Goal: Task Accomplishment & Management: Manage account settings

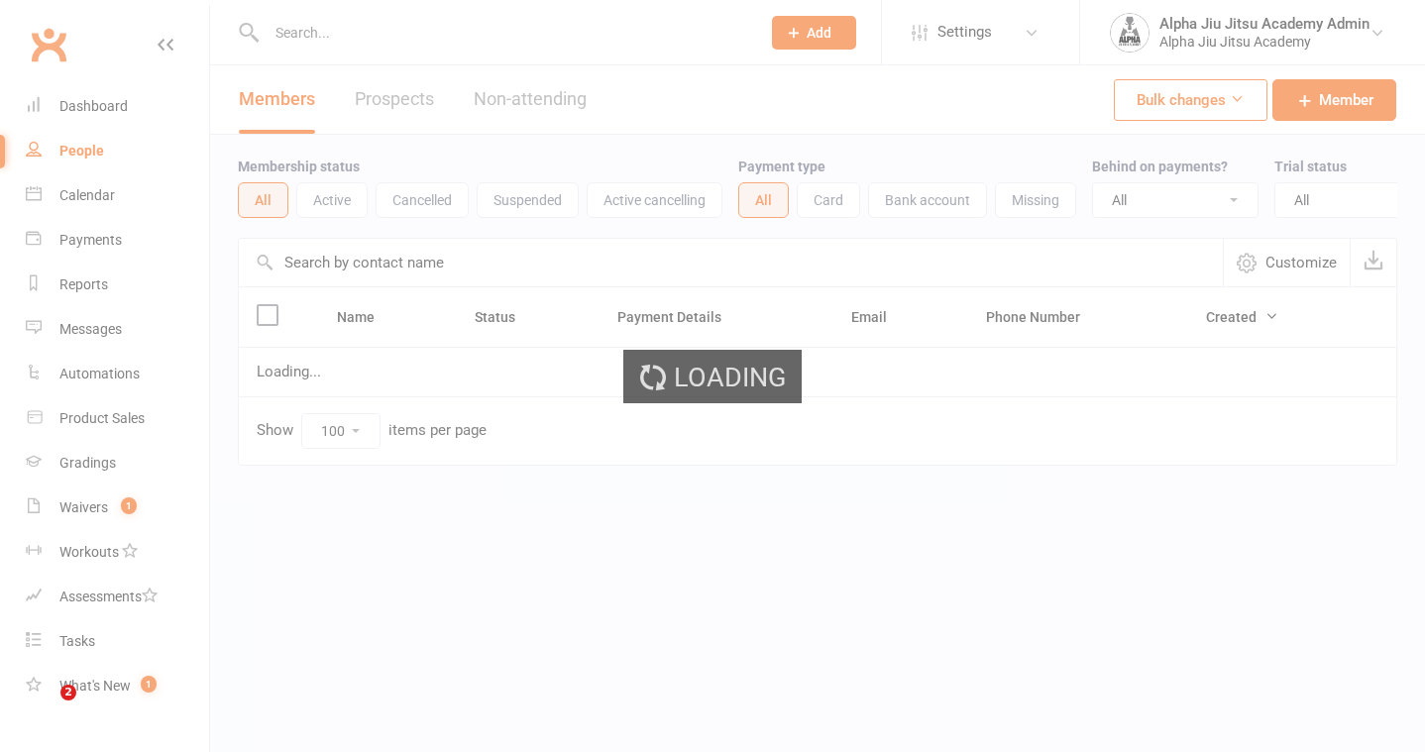
select select "100"
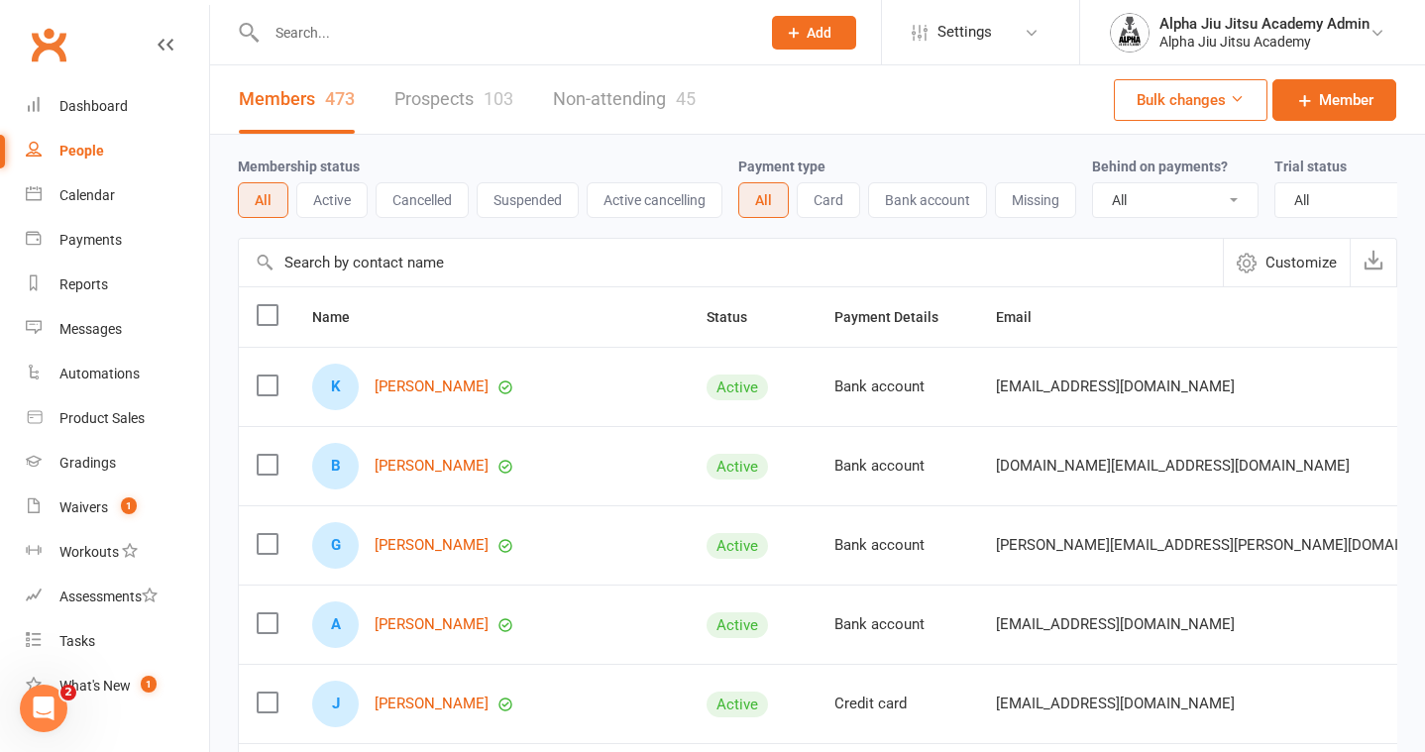
click at [473, 260] on input "text" at bounding box center [731, 263] width 984 height 48
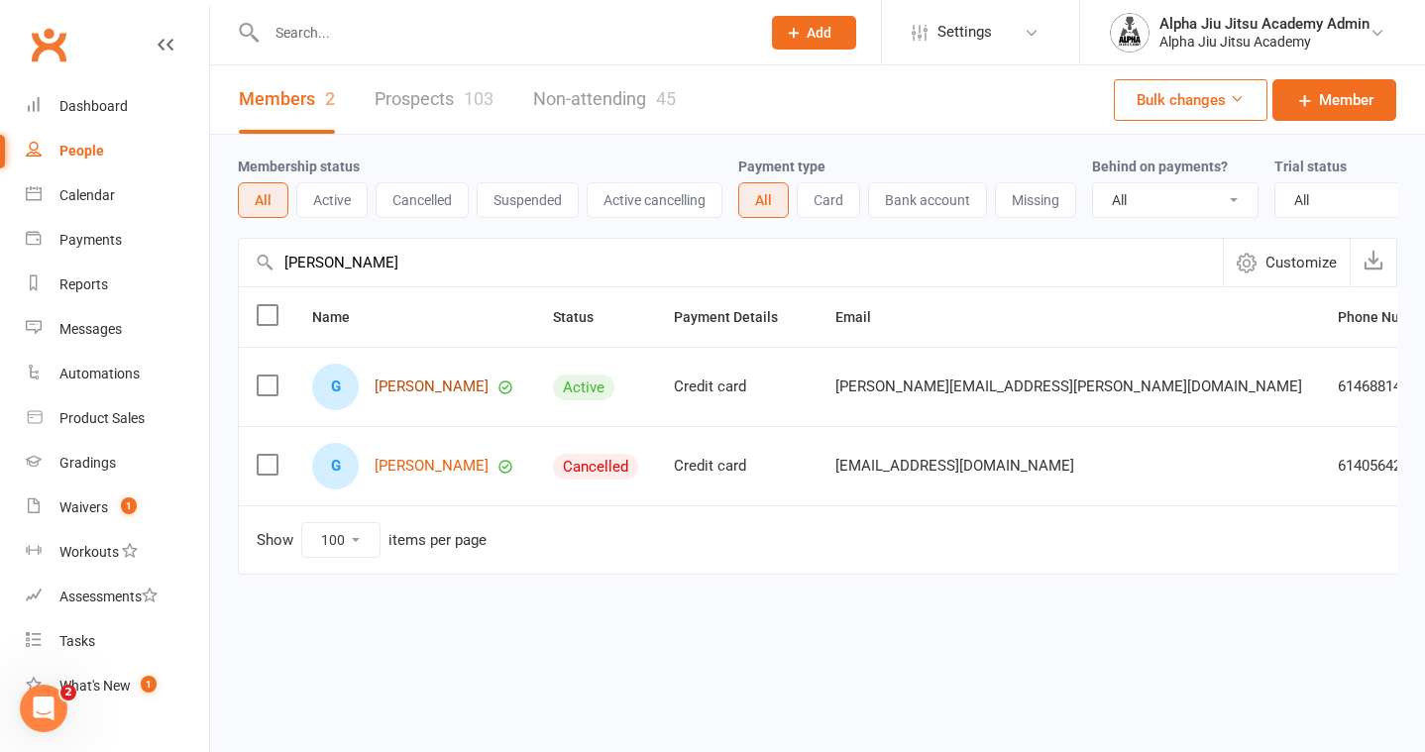
type input "[PERSON_NAME]"
click at [436, 380] on link "[PERSON_NAME]" at bounding box center [432, 387] width 114 height 17
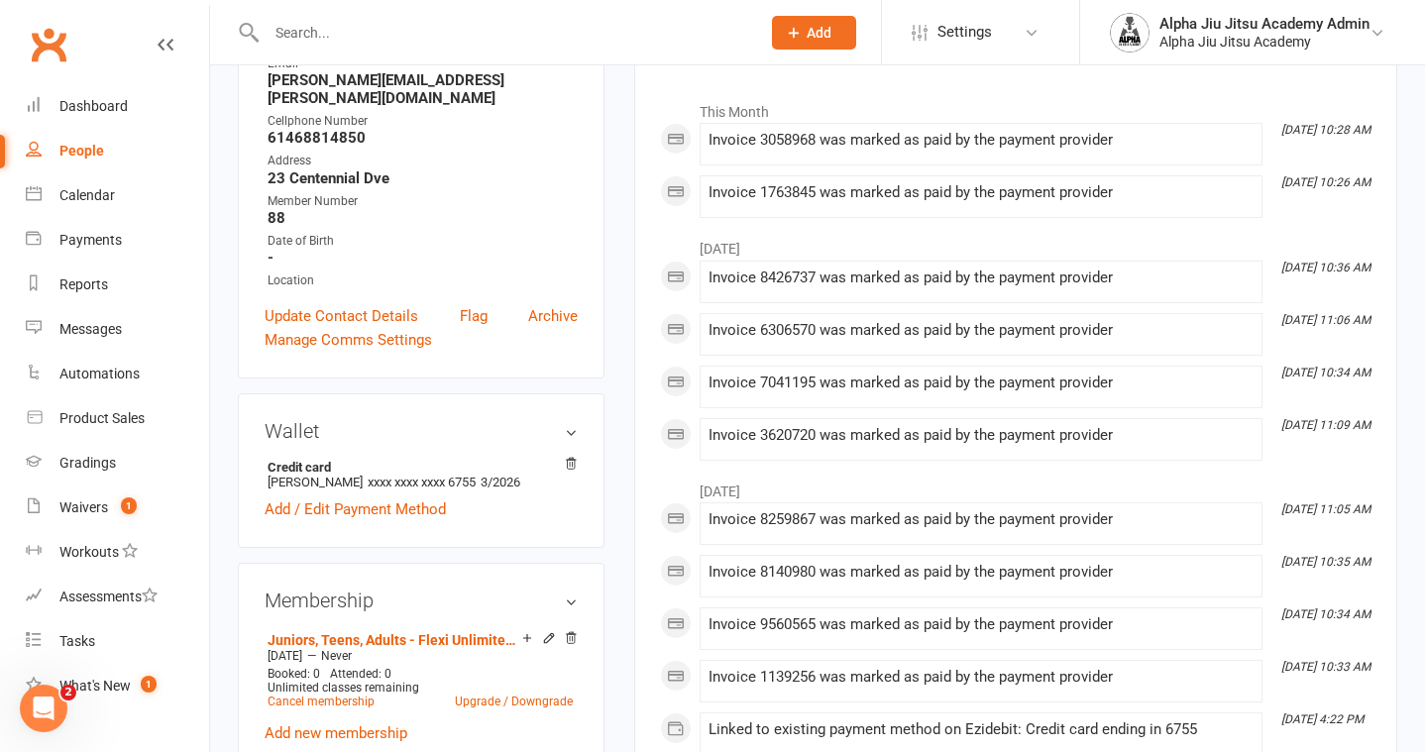
scroll to position [290, 0]
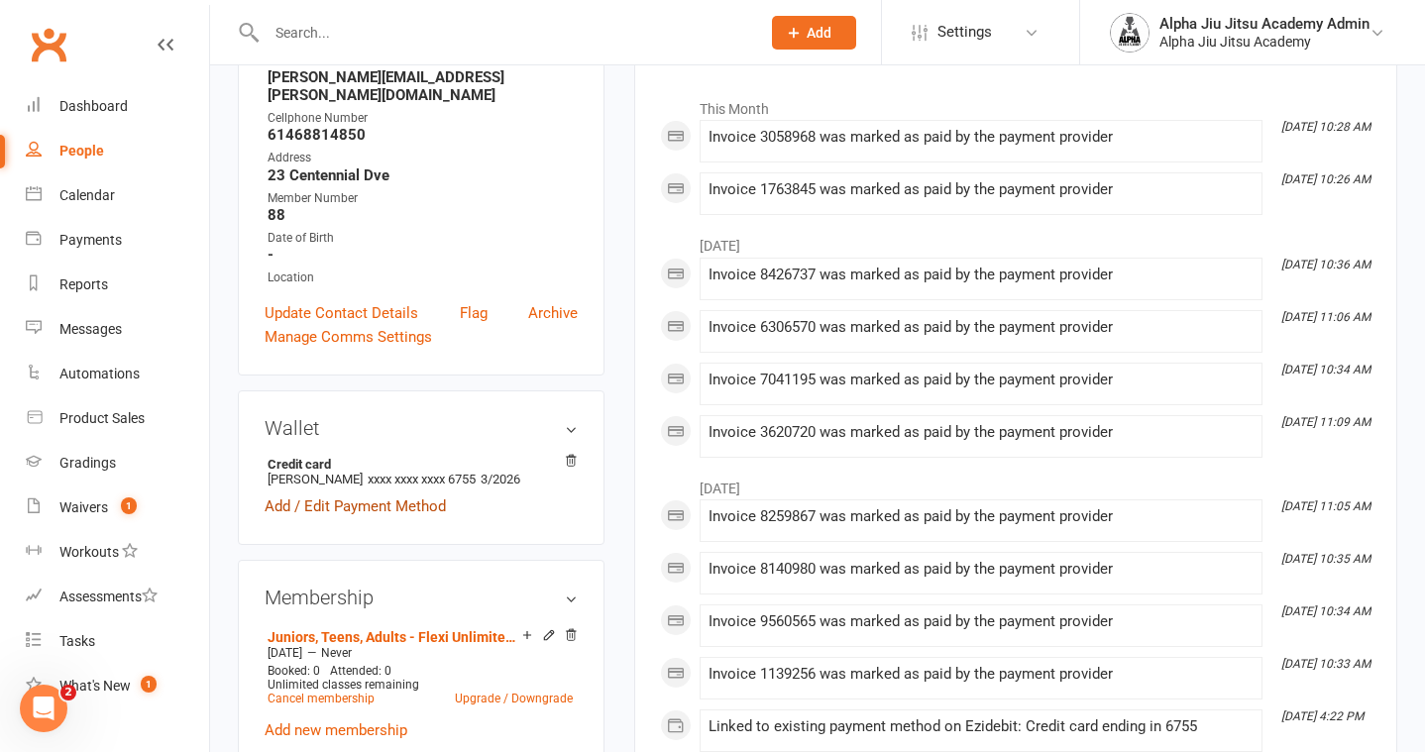
click at [438, 494] on link "Add / Edit Payment Method" at bounding box center [355, 506] width 181 height 24
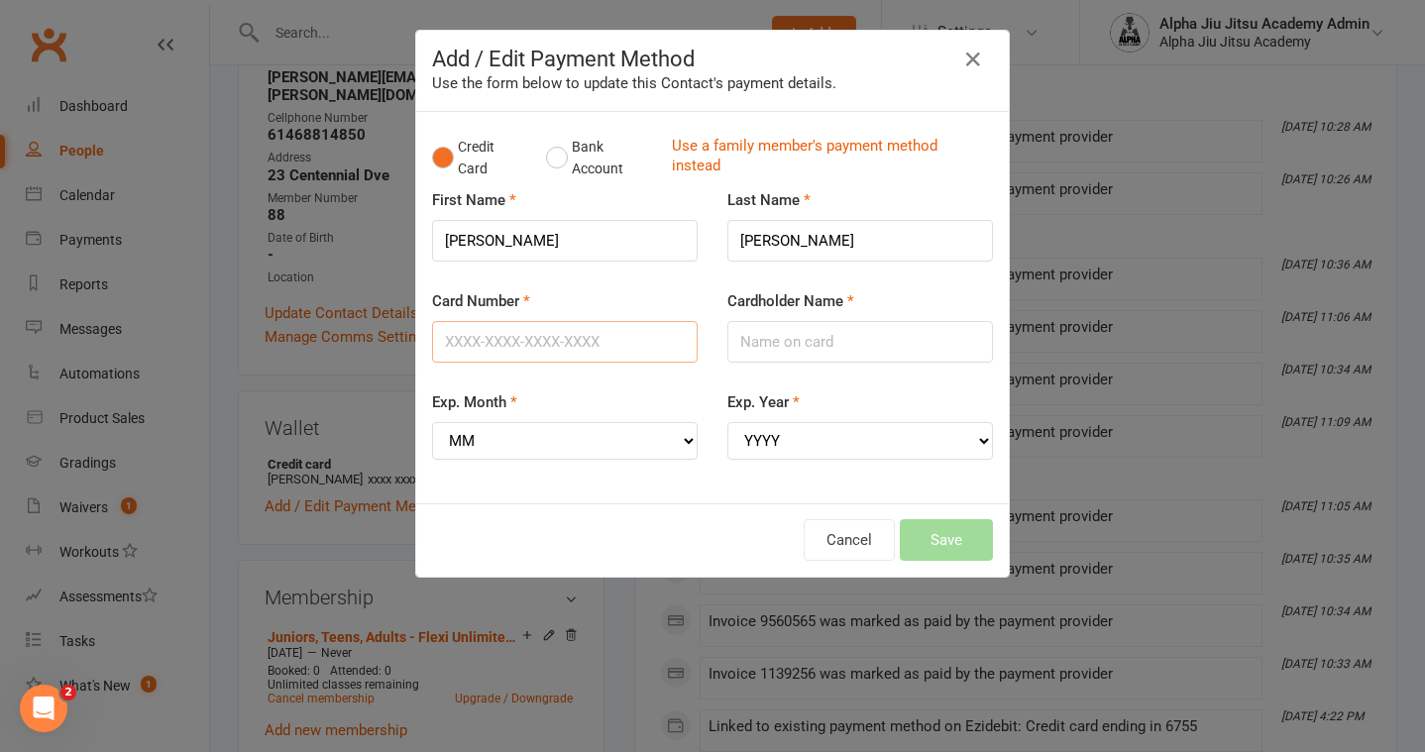
click at [549, 342] on input "Card Number" at bounding box center [565, 342] width 266 height 42
type input "[CREDIT_CARD_NUMBER]"
click at [815, 344] on input "[PERSON_NAME]" at bounding box center [860, 342] width 266 height 42
type input "[PERSON_NAME]"
click at [637, 451] on select "MM 01 02 03 04 05 06 07 08 09 10 11 12" at bounding box center [565, 441] width 266 height 38
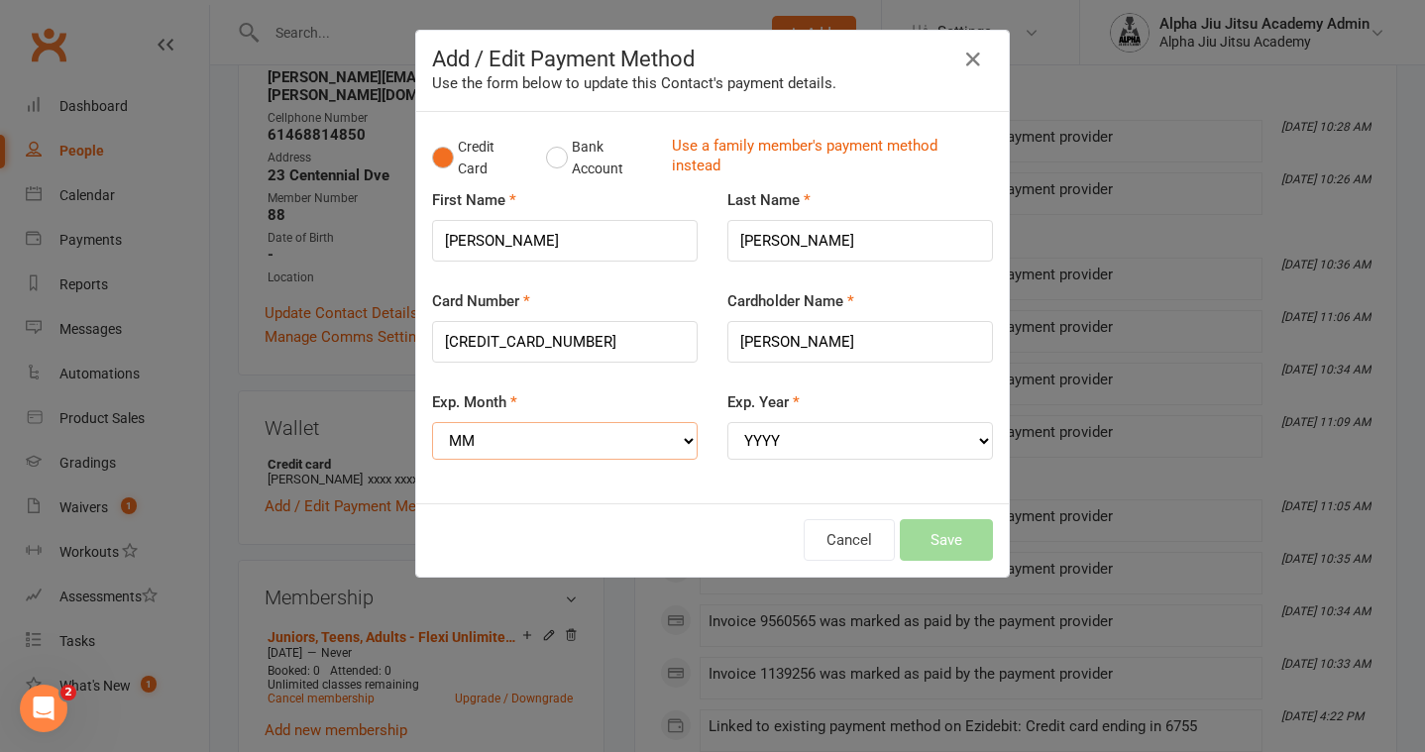
select select "10"
click at [792, 442] on select "YYYY 2025 2026 2027 2028 2029 2030 2031 2032 2033 2034" at bounding box center [860, 441] width 266 height 38
select select "2026"
click at [972, 554] on button "Save" at bounding box center [946, 540] width 93 height 42
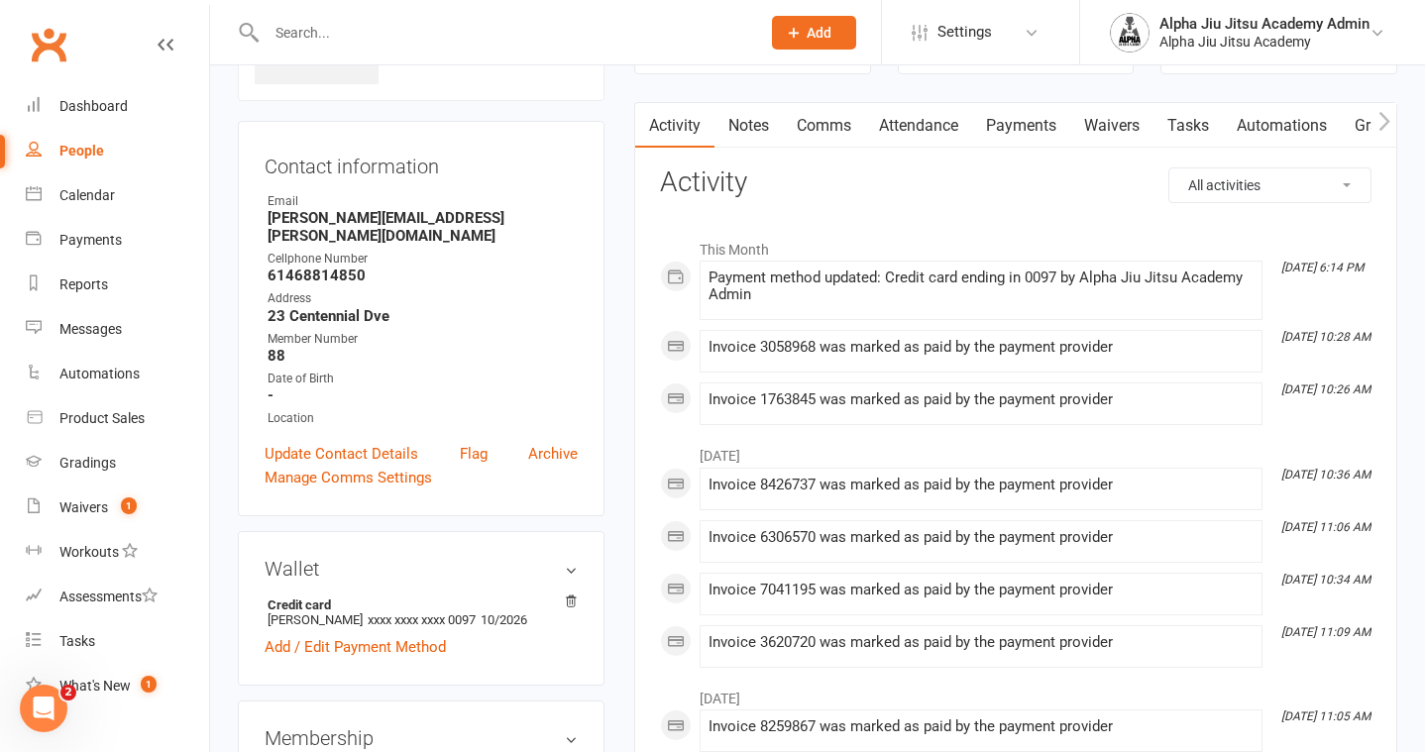
scroll to position [0, 0]
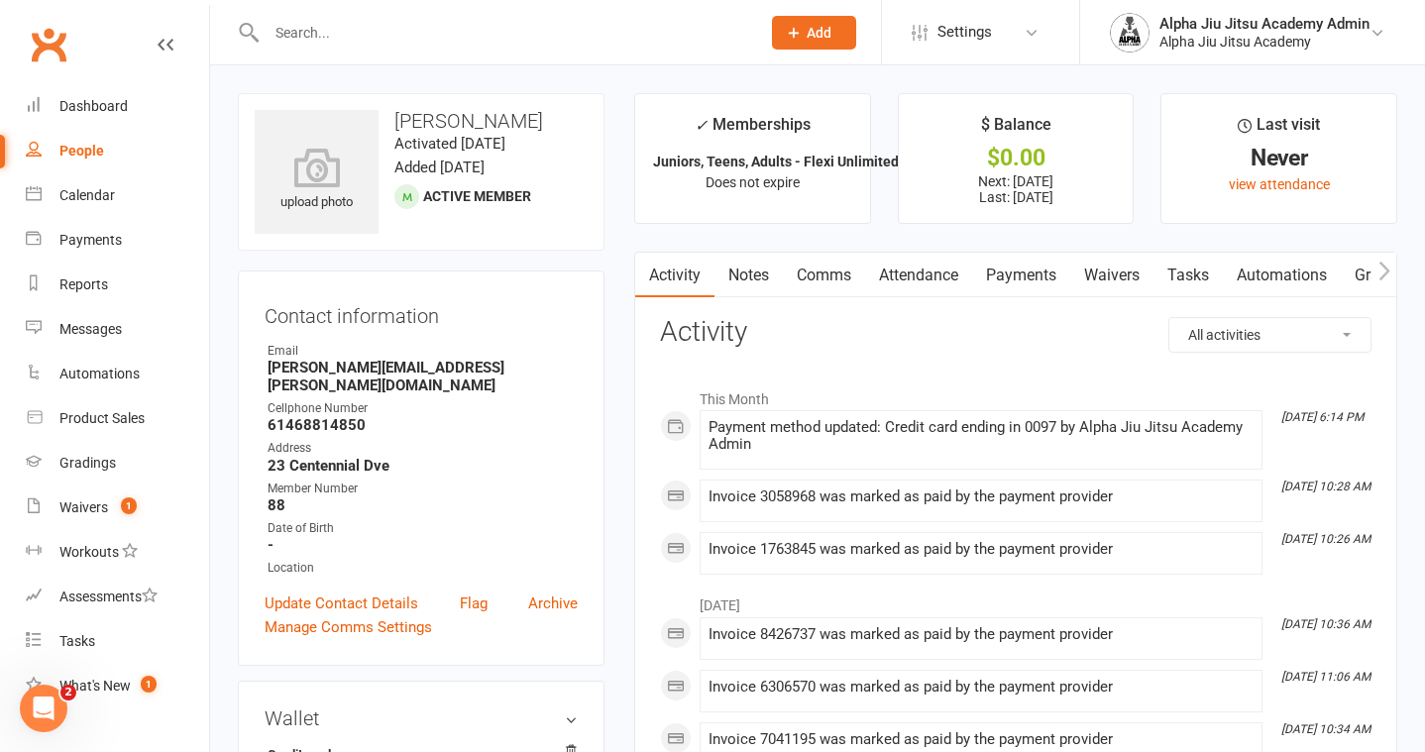
click at [151, 136] on link "People" at bounding box center [117, 151] width 183 height 45
select select "100"
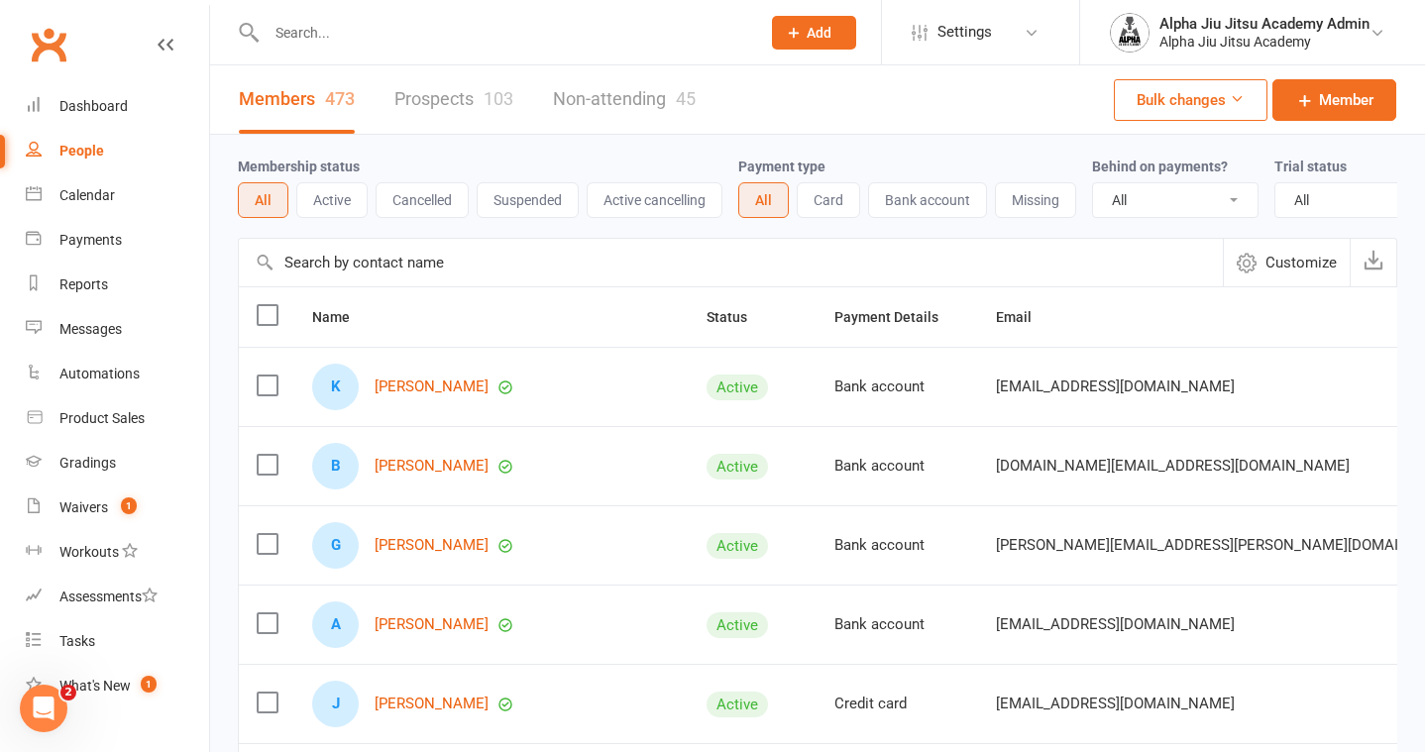
click at [349, 260] on input "text" at bounding box center [731, 263] width 984 height 48
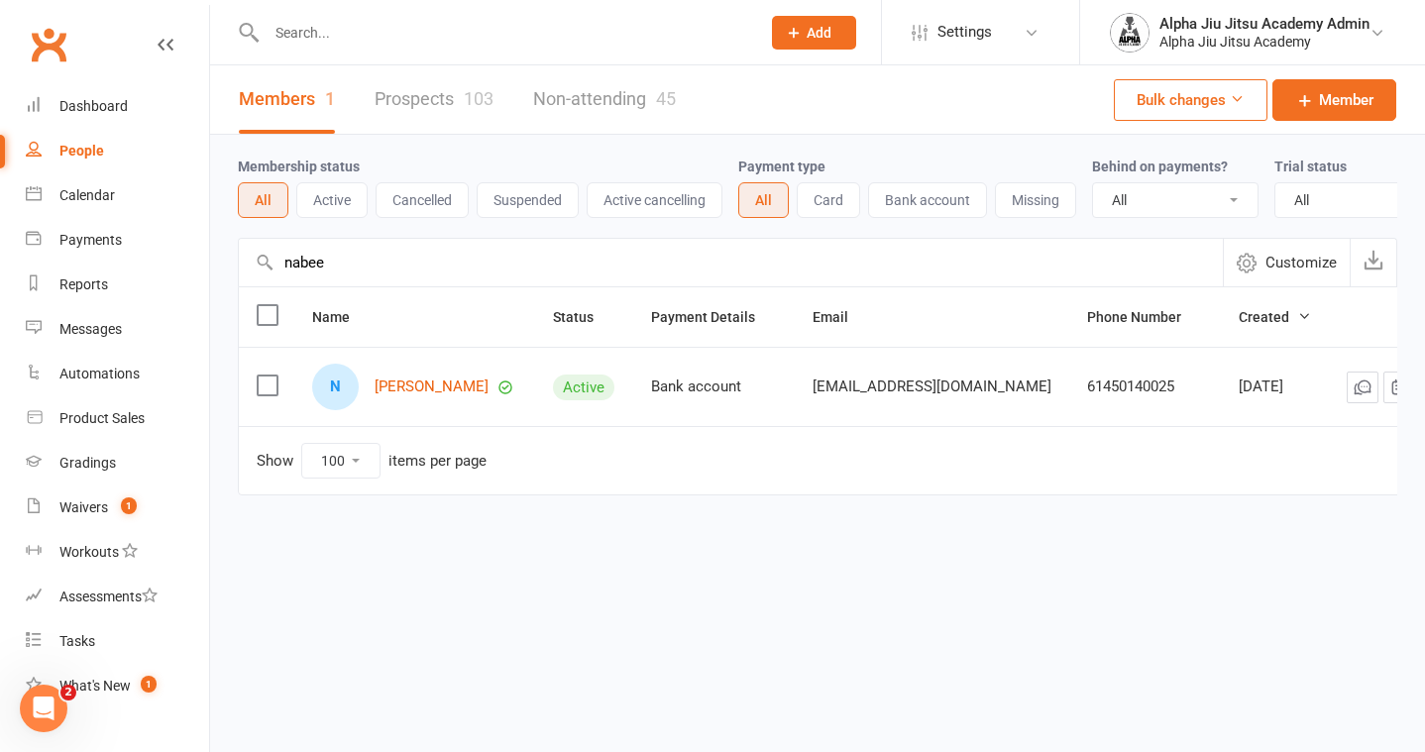
type input "nabee"
click at [436, 398] on div "N [PERSON_NAME]" at bounding box center [414, 387] width 205 height 47
click at [450, 380] on link "[PERSON_NAME]" at bounding box center [432, 387] width 114 height 17
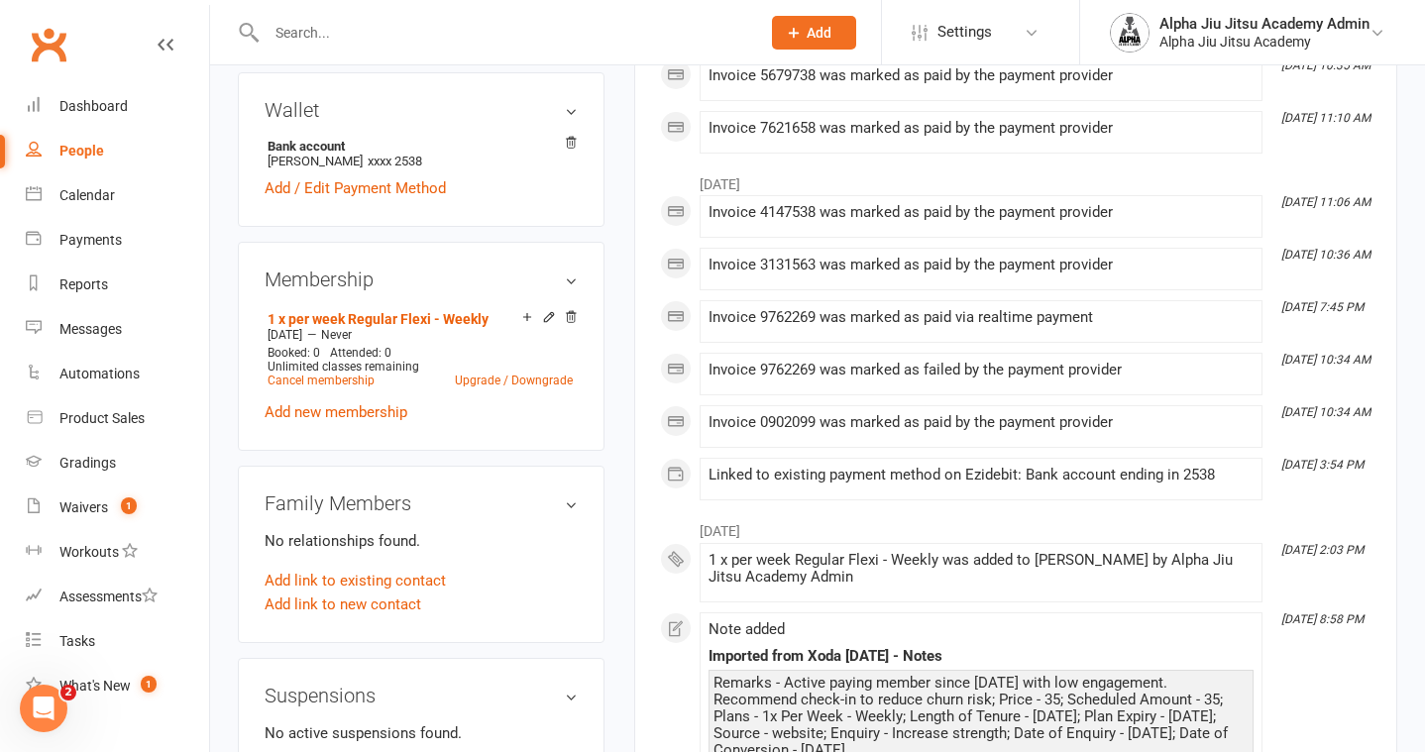
scroll to position [746, 0]
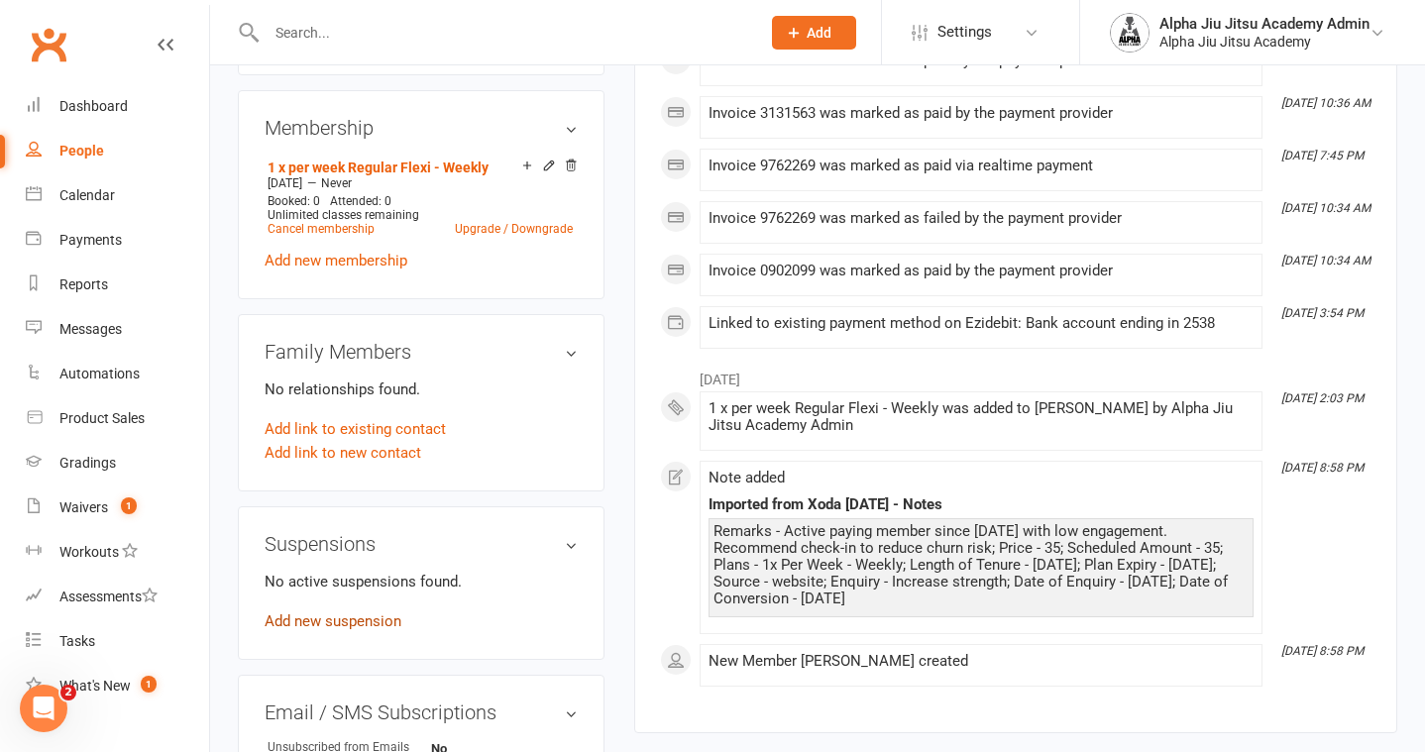
click at [352, 623] on link "Add new suspension" at bounding box center [333, 621] width 137 height 18
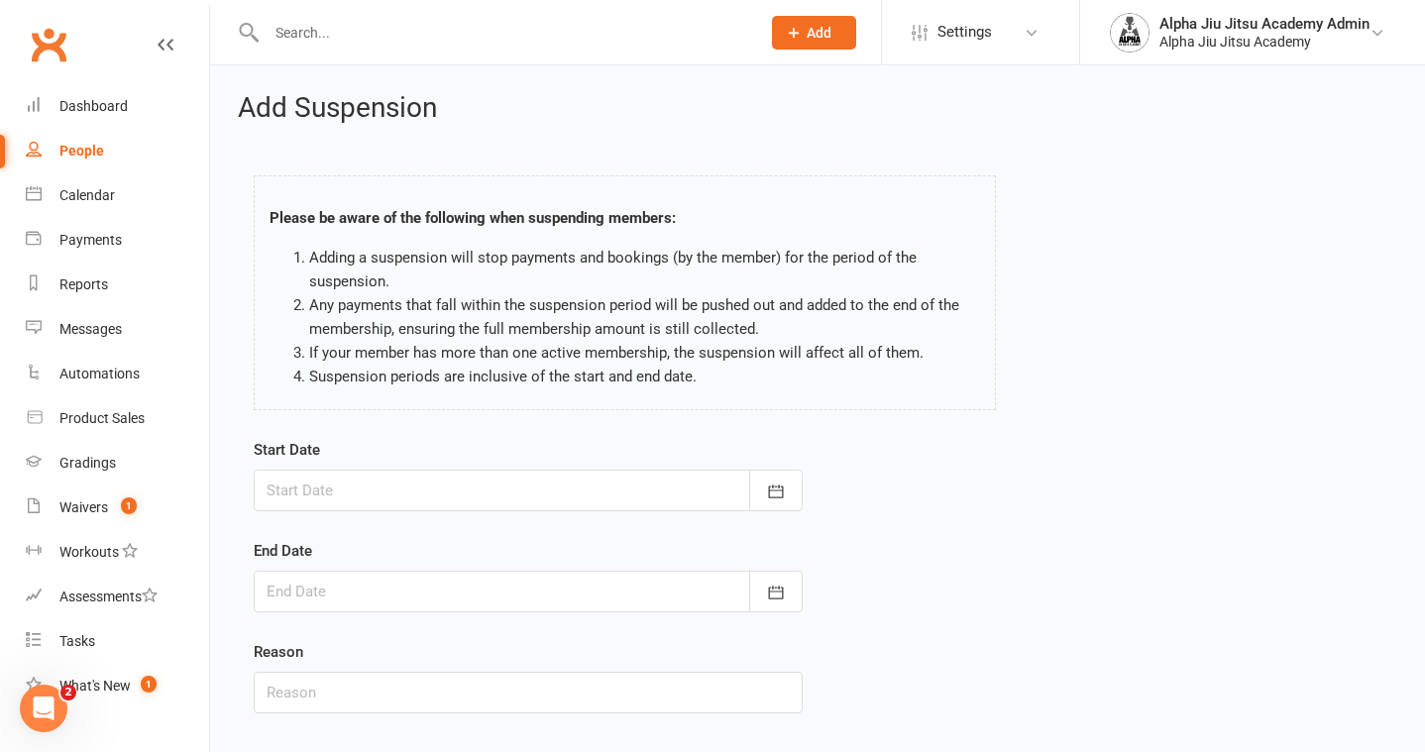
click at [456, 491] on div at bounding box center [528, 491] width 549 height 42
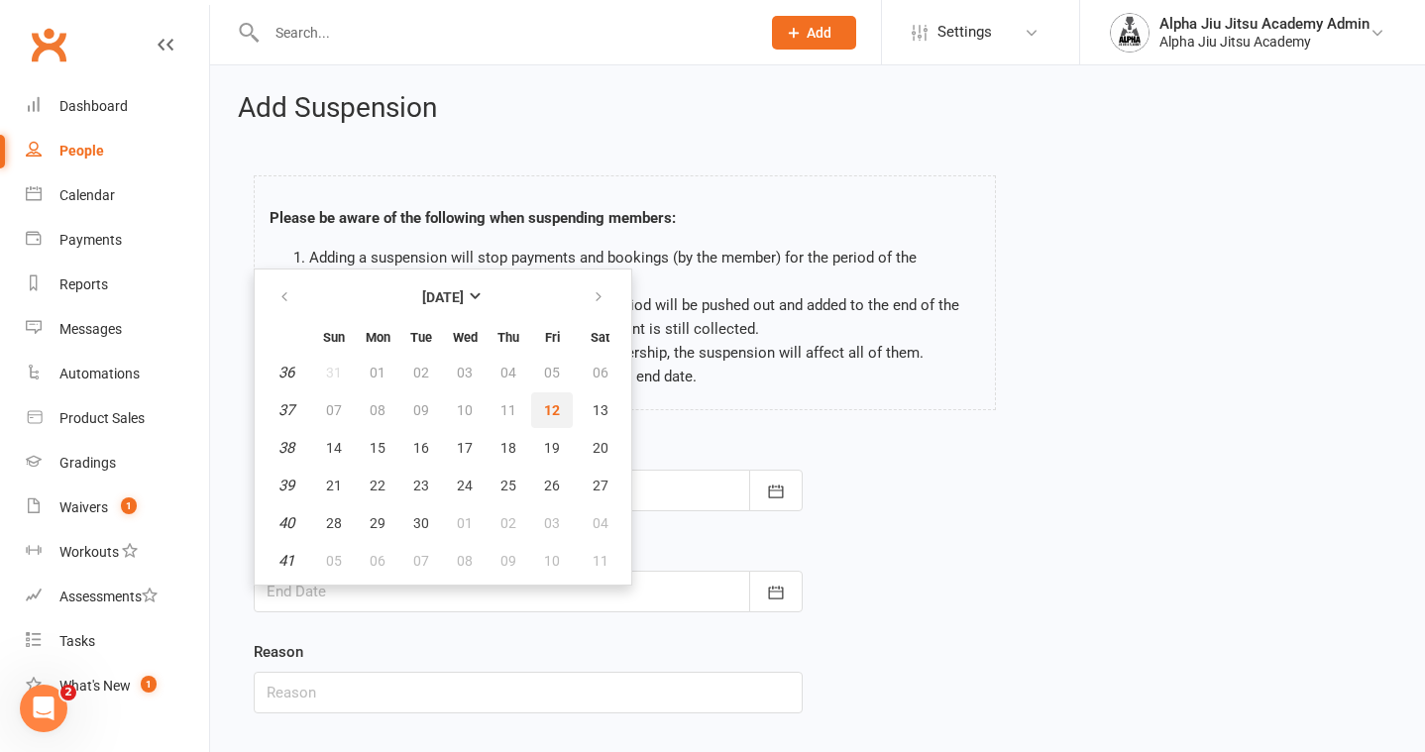
click at [552, 408] on span "12" at bounding box center [552, 410] width 16 height 16
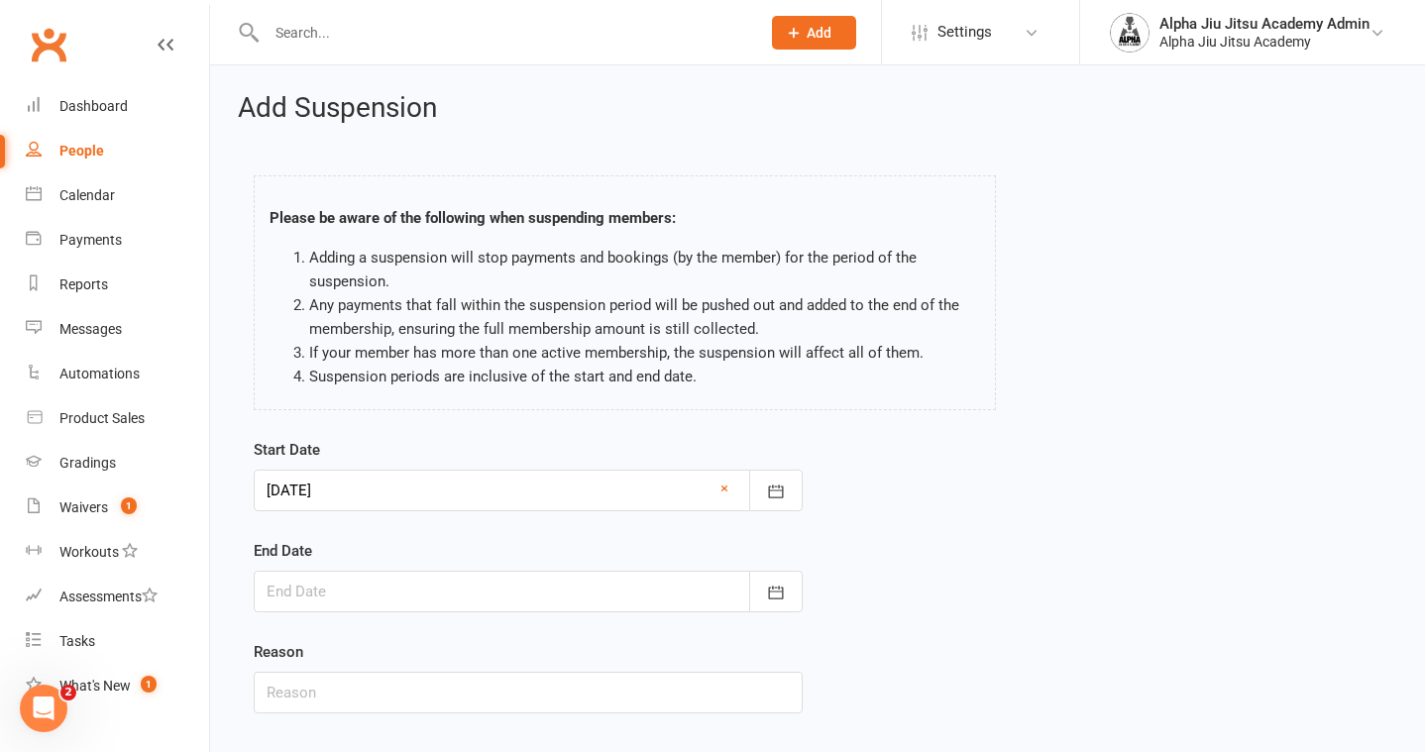
click at [513, 484] on div at bounding box center [528, 491] width 549 height 42
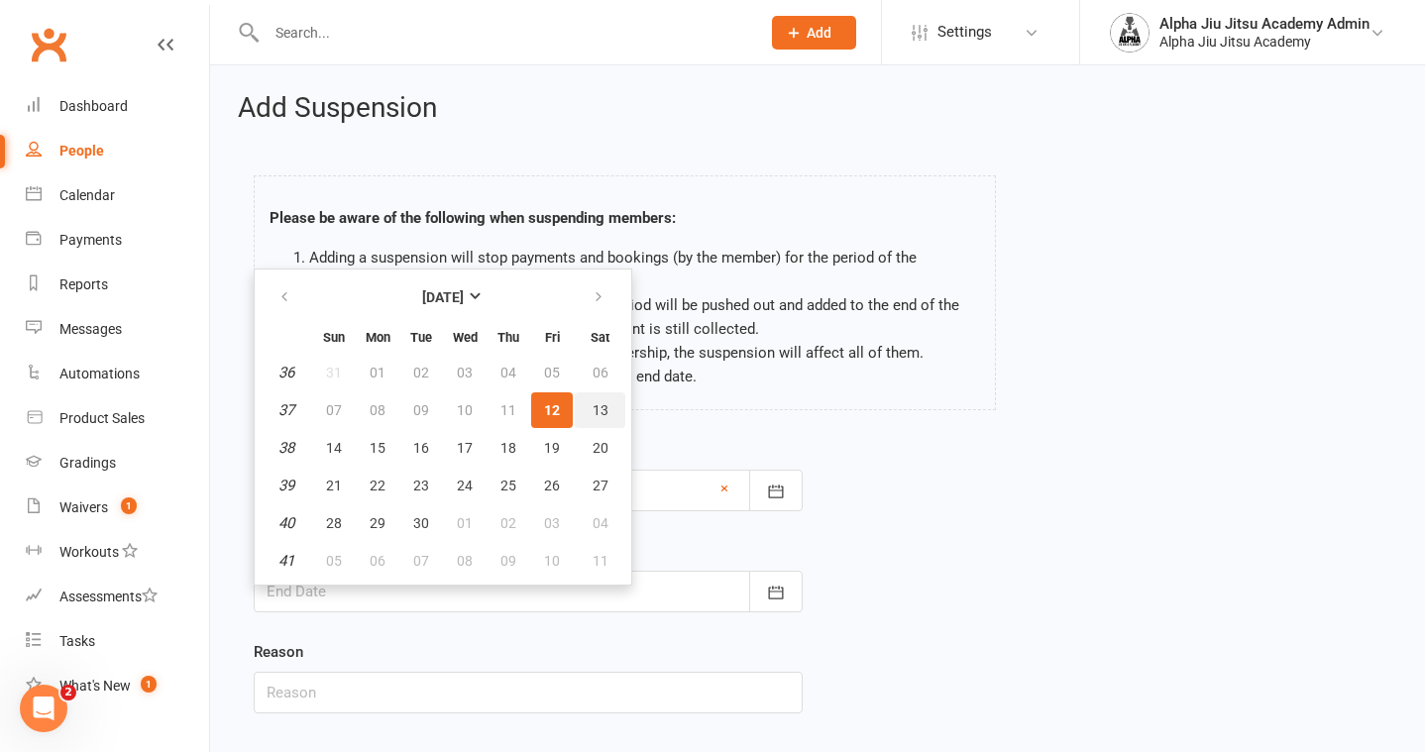
click at [601, 404] on span "13" at bounding box center [601, 410] width 16 height 16
type input "[DATE]"
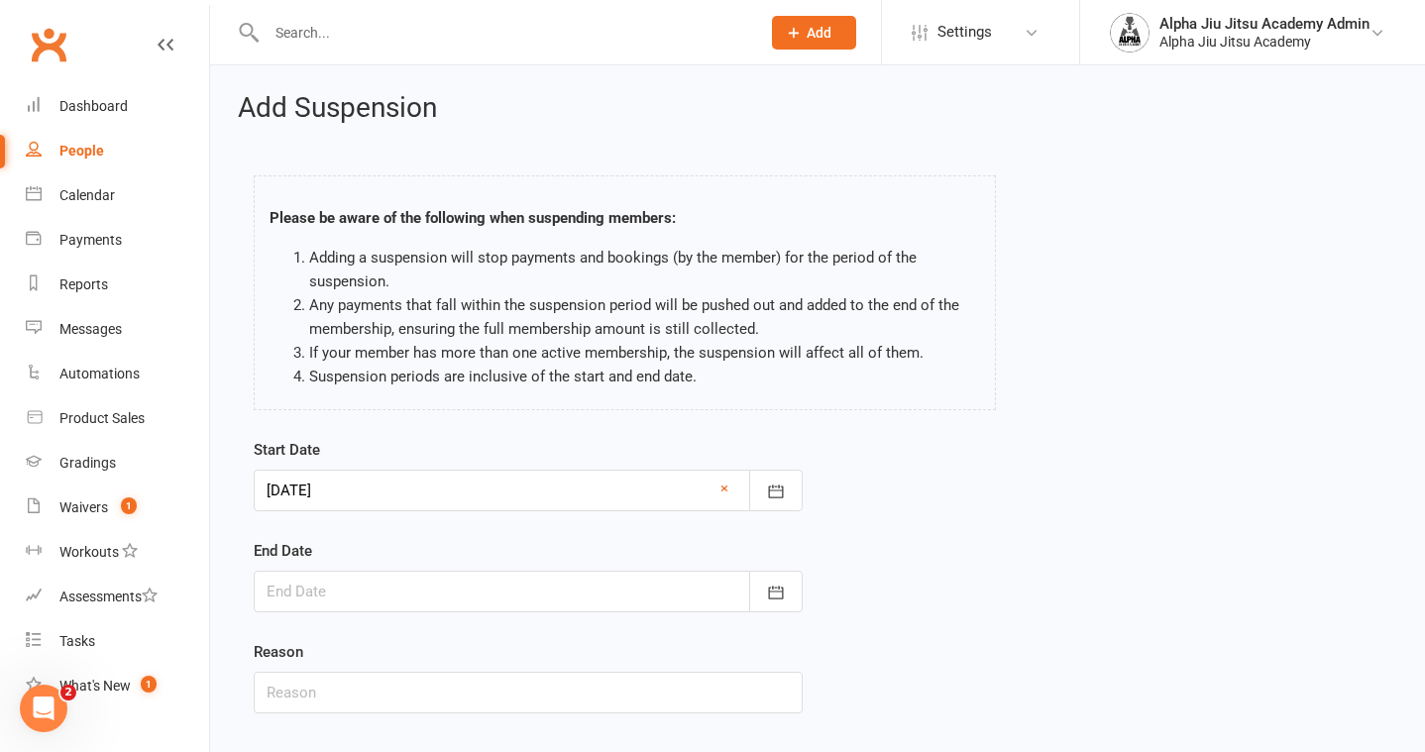
click at [490, 588] on div at bounding box center [528, 592] width 549 height 42
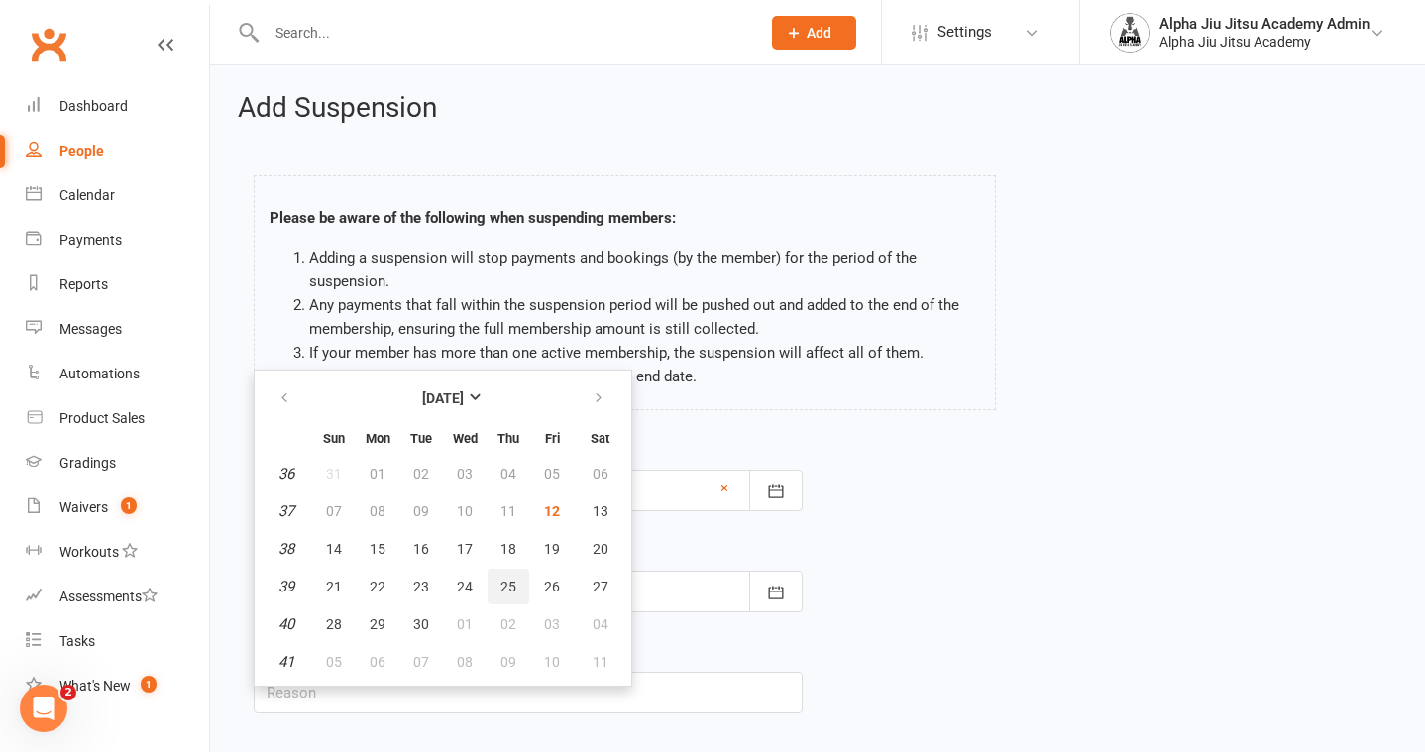
click at [504, 583] on span "25" at bounding box center [508, 587] width 16 height 16
type input "[DATE]"
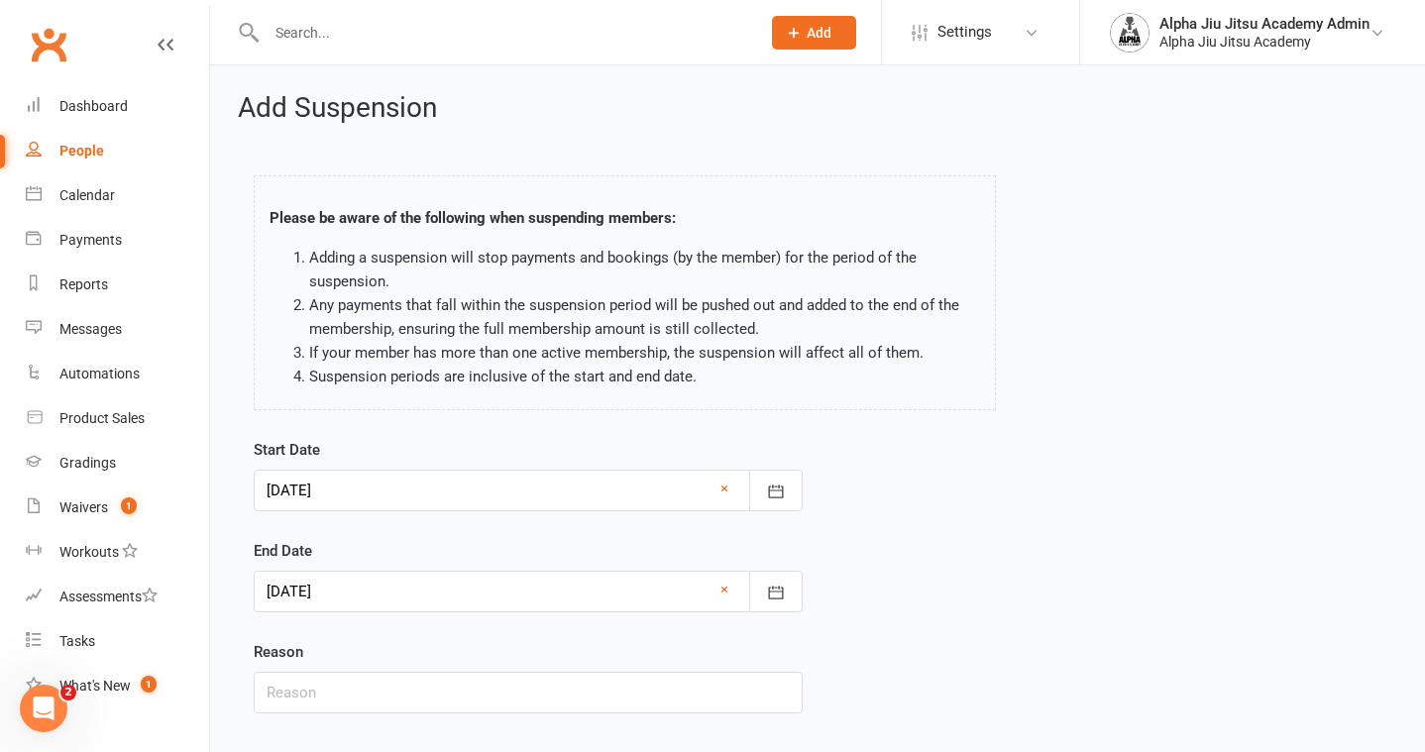
scroll to position [119, 0]
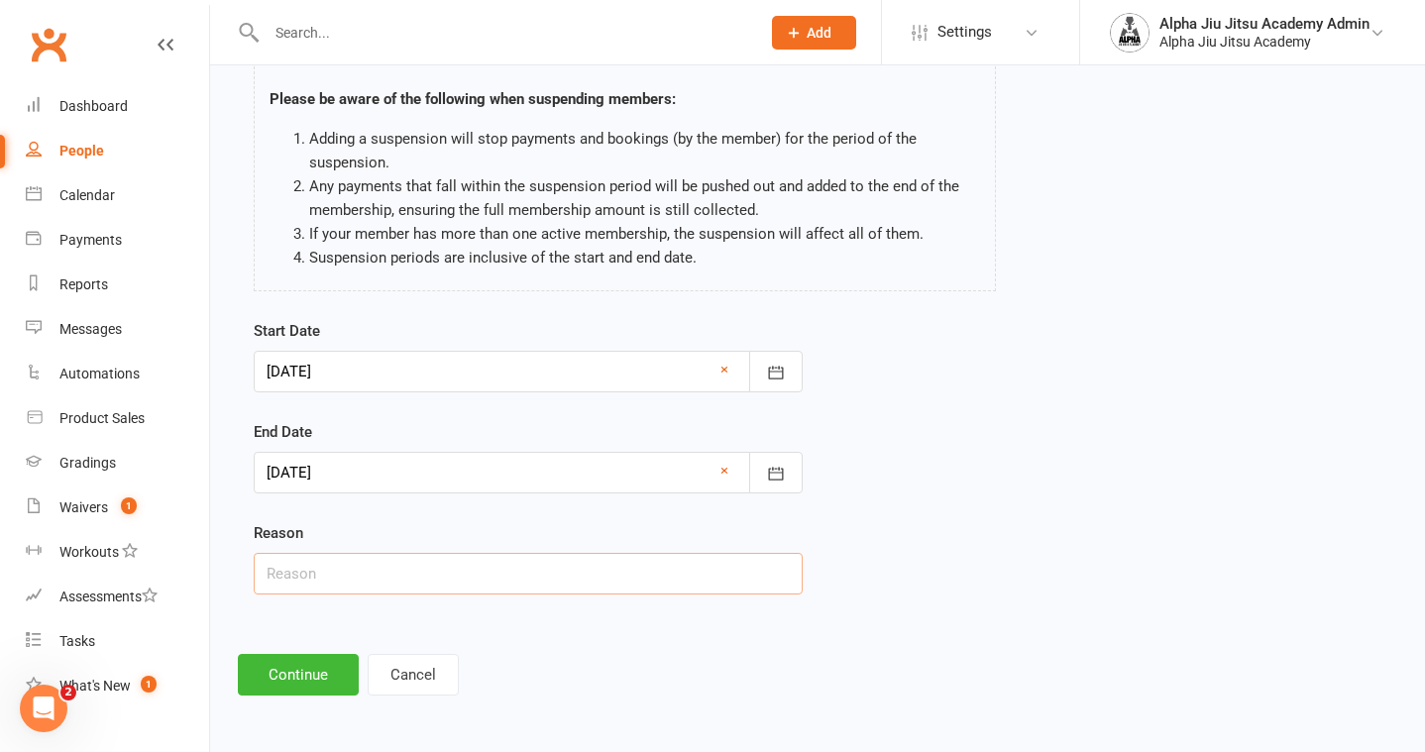
click at [528, 571] on input "text" at bounding box center [528, 574] width 549 height 42
type input "Illness"
click at [307, 667] on button "Continue" at bounding box center [298, 675] width 121 height 42
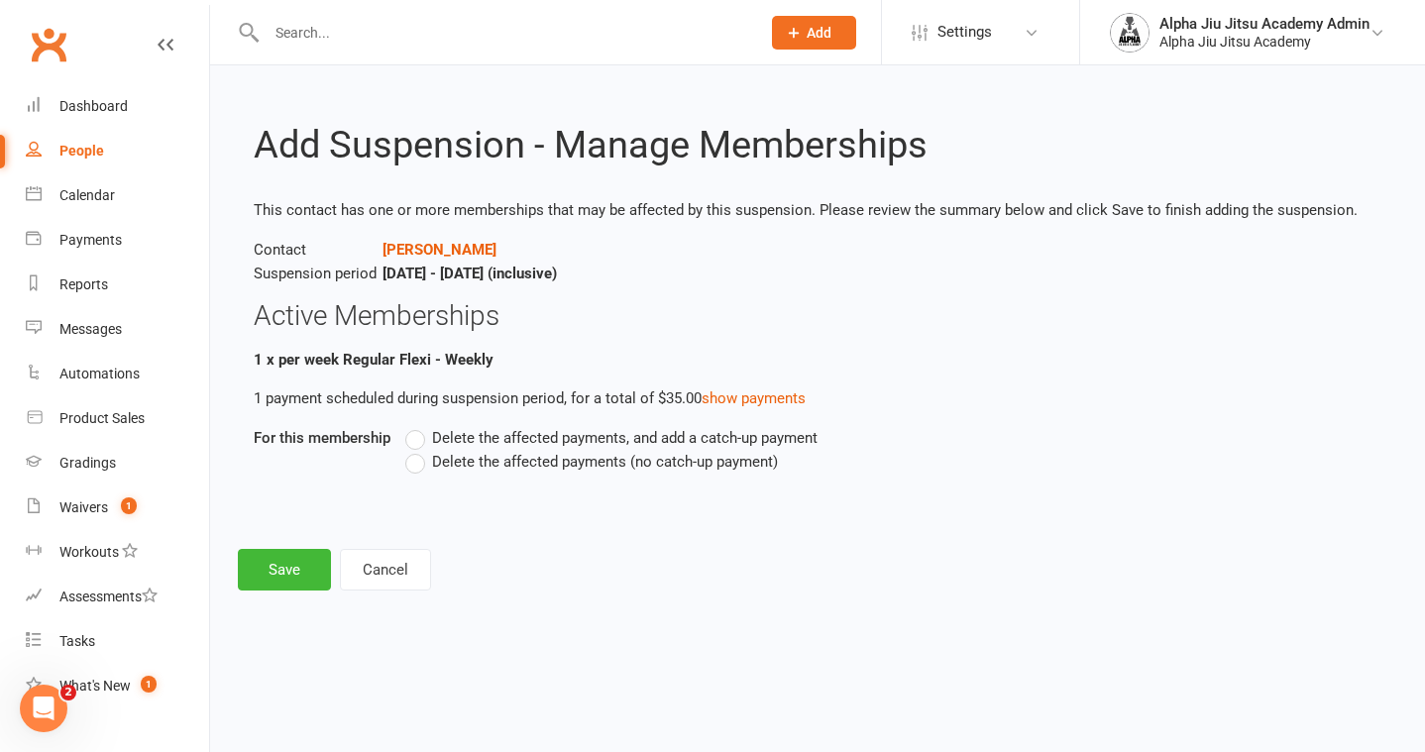
click at [418, 456] on label "Delete the affected payments (no catch-up payment)" at bounding box center [591, 462] width 373 height 24
click at [418, 450] on input "Delete the affected payments (no catch-up payment)" at bounding box center [411, 450] width 13 height 0
click at [273, 592] on div "Add Suspension - Manage Memberships This contact has one or more memberships th…" at bounding box center [817, 341] width 1215 height 553
click at [265, 573] on button "Save" at bounding box center [284, 570] width 93 height 42
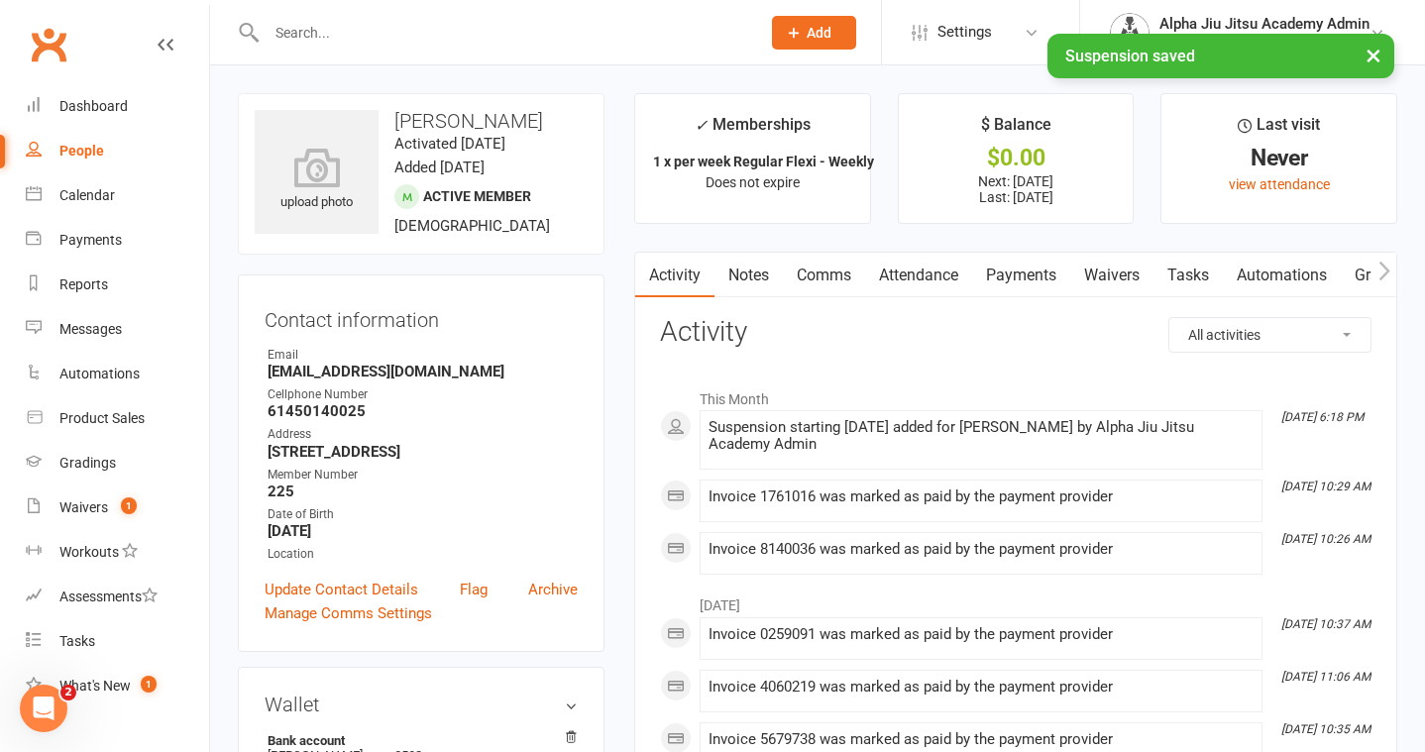
click at [112, 151] on link "People" at bounding box center [117, 151] width 183 height 45
select select "100"
